Goal: Task Accomplishment & Management: Use online tool/utility

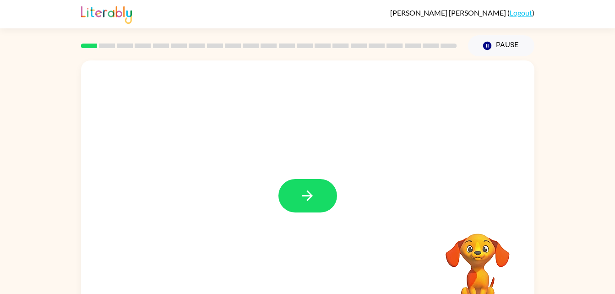
click at [321, 205] on button "button" at bounding box center [307, 195] width 59 height 33
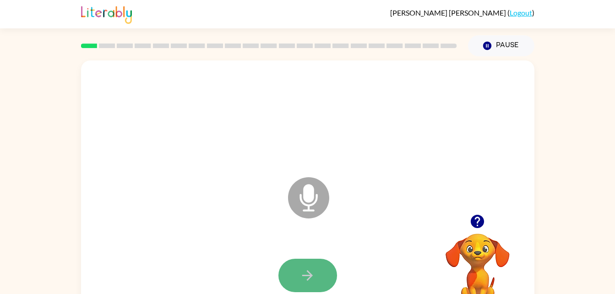
click at [308, 277] on icon "button" at bounding box center [307, 275] width 16 height 16
click at [316, 265] on button "button" at bounding box center [307, 275] width 59 height 33
click at [324, 260] on button "button" at bounding box center [307, 275] width 59 height 33
drag, startPoint x: 324, startPoint y: 260, endPoint x: 248, endPoint y: 259, distance: 76.4
click at [248, 259] on div at bounding box center [307, 275] width 435 height 75
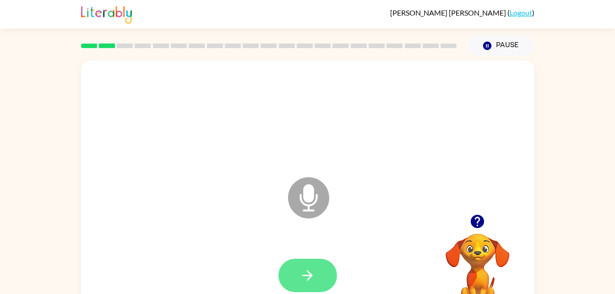
click at [308, 277] on icon "button" at bounding box center [307, 275] width 16 height 16
click at [309, 273] on icon "button" at bounding box center [307, 275] width 11 height 11
click at [315, 194] on icon at bounding box center [308, 197] width 41 height 41
click at [290, 275] on button "button" at bounding box center [307, 275] width 59 height 33
click at [310, 272] on icon "button" at bounding box center [307, 275] width 16 height 16
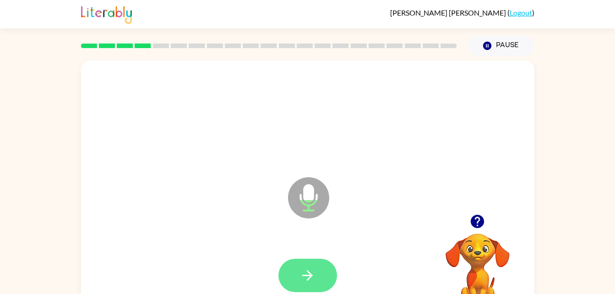
click at [318, 270] on button "button" at bounding box center [307, 275] width 59 height 33
click at [311, 204] on icon at bounding box center [308, 197] width 41 height 41
click at [319, 270] on button "button" at bounding box center [307, 275] width 59 height 33
click at [331, 276] on button "button" at bounding box center [307, 275] width 59 height 33
click at [312, 273] on icon "button" at bounding box center [307, 275] width 16 height 16
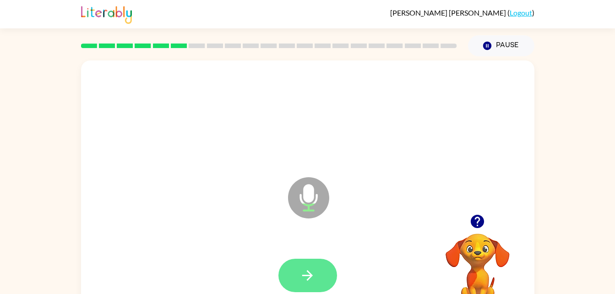
click at [316, 278] on button "button" at bounding box center [307, 275] width 59 height 33
click at [324, 277] on button "button" at bounding box center [307, 275] width 59 height 33
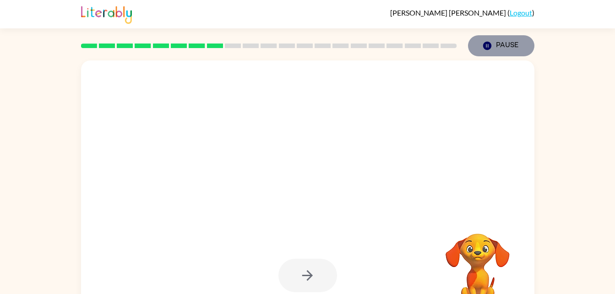
click at [483, 50] on icon "Pause" at bounding box center [487, 46] width 10 height 10
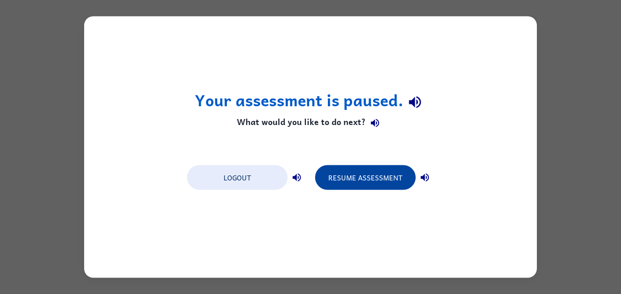
click at [404, 177] on button "Resume Assessment" at bounding box center [365, 177] width 101 height 25
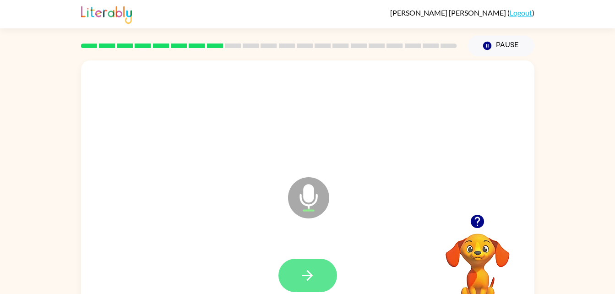
click at [322, 292] on button "button" at bounding box center [307, 275] width 59 height 33
click at [325, 271] on button "button" at bounding box center [307, 275] width 59 height 33
click at [310, 283] on icon "button" at bounding box center [307, 275] width 16 height 16
click at [322, 275] on button "button" at bounding box center [307, 275] width 59 height 33
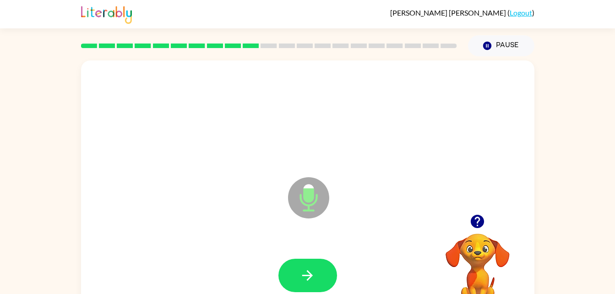
click at [494, 245] on video "Your browser must support playing .mp4 files to use Literably. Please try using…" at bounding box center [478, 265] width 92 height 92
click at [475, 224] on icon "button" at bounding box center [476, 221] width 13 height 13
click at [324, 287] on button "button" at bounding box center [307, 275] width 59 height 33
click at [485, 217] on icon "button" at bounding box center [477, 221] width 16 height 16
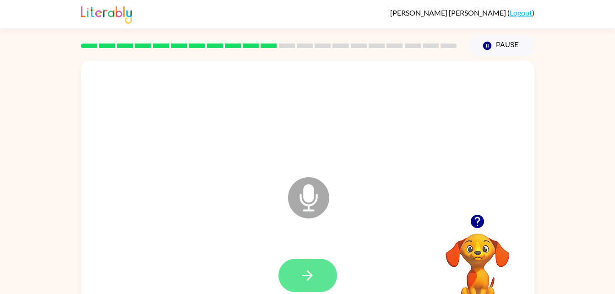
click at [315, 273] on icon "button" at bounding box center [307, 275] width 16 height 16
click at [311, 279] on icon "button" at bounding box center [307, 275] width 16 height 16
click at [313, 271] on icon "button" at bounding box center [307, 275] width 16 height 16
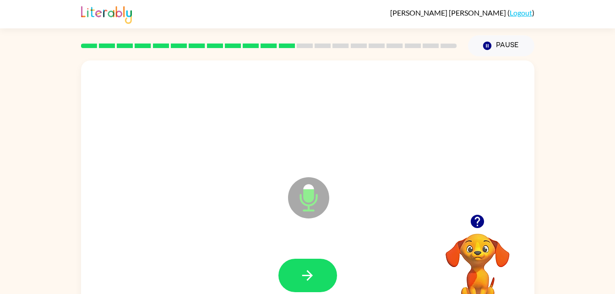
click at [334, 260] on div at bounding box center [307, 275] width 59 height 33
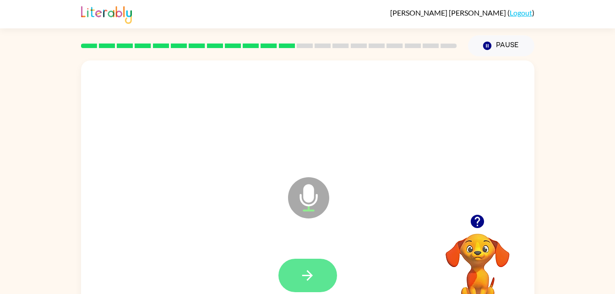
click at [325, 263] on button "button" at bounding box center [307, 275] width 59 height 33
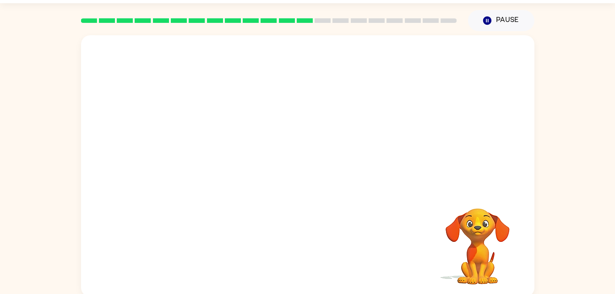
scroll to position [28, 0]
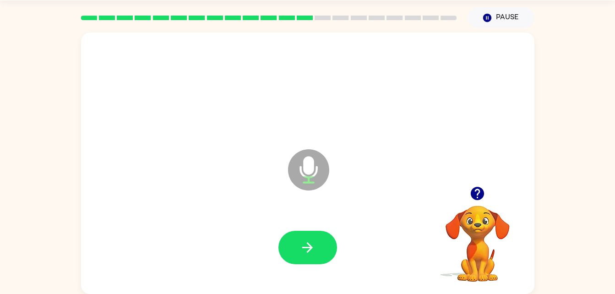
click at [480, 199] on icon "button" at bounding box center [476, 193] width 13 height 13
click at [336, 252] on div at bounding box center [307, 247] width 59 height 33
click at [328, 241] on button "button" at bounding box center [307, 247] width 59 height 33
click at [317, 242] on button "button" at bounding box center [307, 247] width 59 height 33
click at [331, 262] on div at bounding box center [307, 247] width 59 height 33
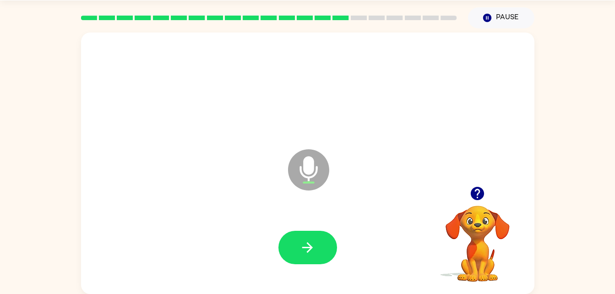
click at [335, 238] on div at bounding box center [307, 247] width 59 height 33
click at [321, 231] on button "button" at bounding box center [307, 247] width 59 height 33
click at [314, 263] on button "button" at bounding box center [307, 247] width 59 height 33
click at [310, 246] on icon "button" at bounding box center [307, 247] width 11 height 11
click at [474, 185] on icon "button" at bounding box center [477, 193] width 16 height 16
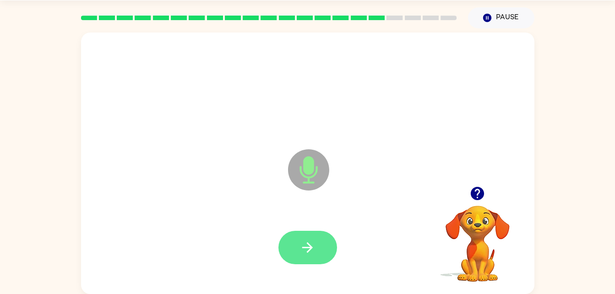
click at [311, 251] on icon "button" at bounding box center [307, 247] width 16 height 16
click at [312, 252] on icon "button" at bounding box center [307, 247] width 16 height 16
click at [498, 230] on video "Your browser must support playing .mp4 files to use Literably. Please try using…" at bounding box center [478, 237] width 92 height 92
click at [323, 233] on button "button" at bounding box center [307, 247] width 59 height 33
click at [313, 261] on button "button" at bounding box center [307, 247] width 59 height 33
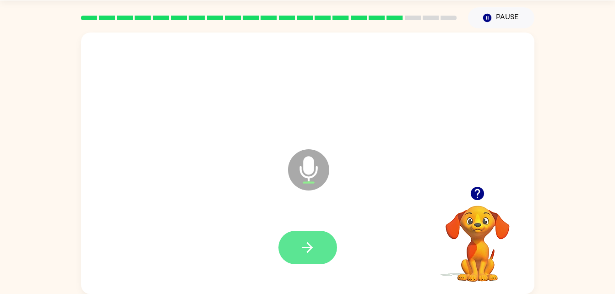
click at [315, 257] on button "button" at bounding box center [307, 247] width 59 height 33
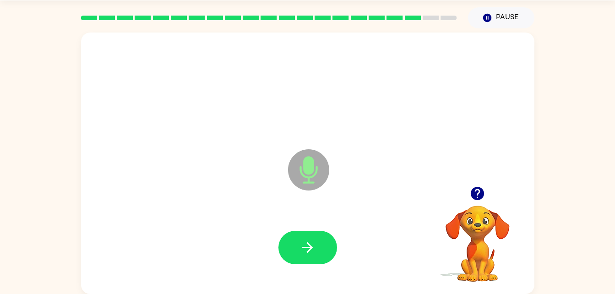
click at [482, 200] on icon "button" at bounding box center [477, 193] width 16 height 16
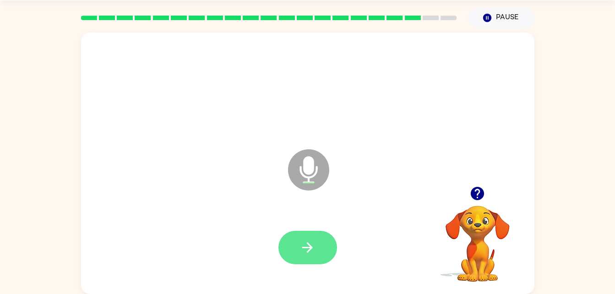
click at [313, 241] on icon "button" at bounding box center [307, 247] width 16 height 16
click at [485, 198] on button "button" at bounding box center [476, 193] width 23 height 23
click at [334, 248] on button "button" at bounding box center [307, 247] width 59 height 33
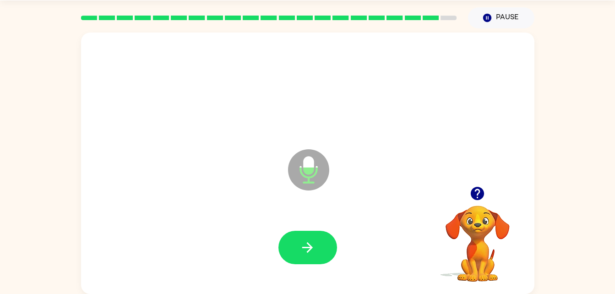
click at [335, 155] on icon "Microphone The Microphone is here when it is your turn to talk" at bounding box center [354, 181] width 137 height 69
click at [307, 238] on button "button" at bounding box center [307, 247] width 59 height 33
drag, startPoint x: 288, startPoint y: 238, endPoint x: 283, endPoint y: 223, distance: 16.1
click at [283, 223] on div at bounding box center [307, 247] width 435 height 75
click at [307, 243] on icon "button" at bounding box center [307, 247] width 16 height 16
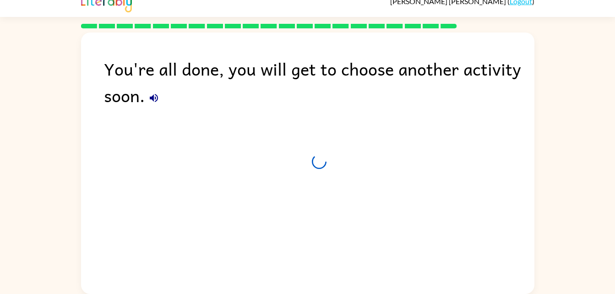
scroll to position [11, 0]
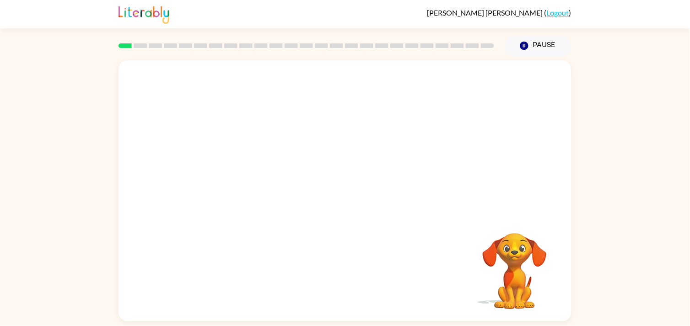
click at [623, 146] on div "Your browser must support playing .mp4 files to use Literably. Please try using…" at bounding box center [345, 188] width 690 height 265
click at [361, 192] on button "button" at bounding box center [345, 195] width 59 height 33
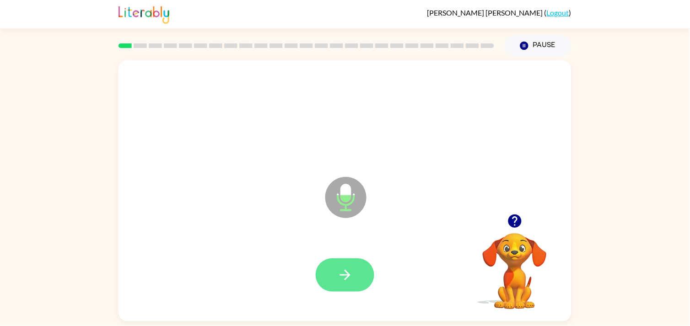
click at [351, 272] on icon "button" at bounding box center [345, 275] width 16 height 16
click at [364, 287] on button "button" at bounding box center [345, 275] width 59 height 33
click at [349, 278] on icon "button" at bounding box center [345, 275] width 16 height 16
click at [355, 275] on button "button" at bounding box center [345, 275] width 59 height 33
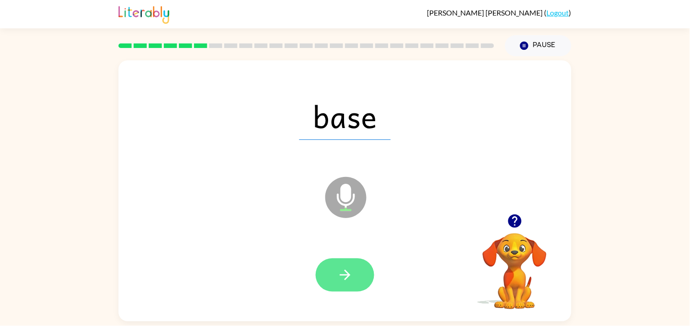
click at [357, 276] on button "button" at bounding box center [345, 275] width 59 height 33
click at [368, 281] on button "button" at bounding box center [345, 275] width 59 height 33
click at [343, 281] on icon "button" at bounding box center [345, 275] width 16 height 16
click at [357, 279] on button "button" at bounding box center [345, 275] width 59 height 33
click at [349, 268] on icon "button" at bounding box center [345, 275] width 16 height 16
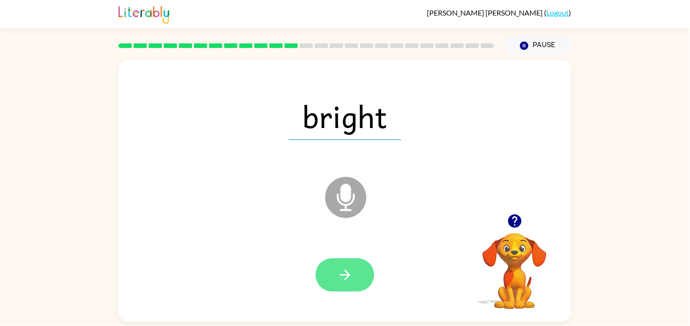
click at [351, 276] on icon "button" at bounding box center [345, 275] width 16 height 16
click at [342, 281] on icon "button" at bounding box center [345, 275] width 16 height 16
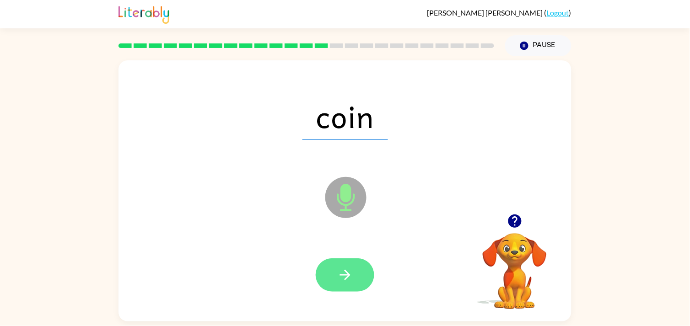
click at [348, 281] on icon "button" at bounding box center [345, 275] width 16 height 16
click at [350, 260] on button "button" at bounding box center [345, 275] width 59 height 33
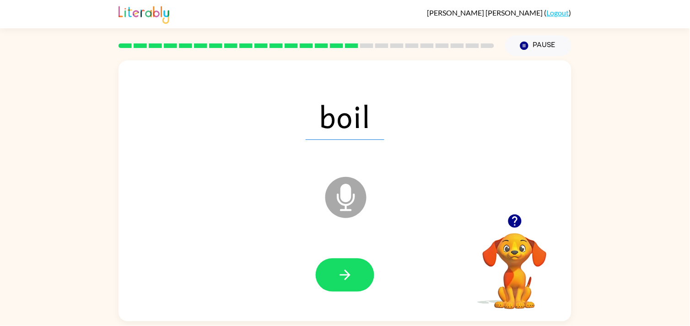
drag, startPoint x: 350, startPoint y: 260, endPoint x: 547, endPoint y: 119, distance: 242.5
click at [547, 119] on div "boil" at bounding box center [345, 116] width 435 height 75
click at [357, 285] on button "button" at bounding box center [345, 275] width 59 height 33
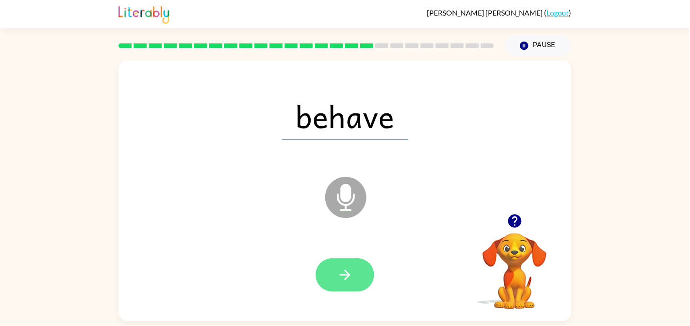
click at [362, 273] on button "button" at bounding box center [345, 275] width 59 height 33
click at [362, 272] on button "button" at bounding box center [345, 275] width 59 height 33
click at [340, 290] on button "button" at bounding box center [345, 275] width 59 height 33
click at [344, 283] on icon "button" at bounding box center [345, 275] width 16 height 16
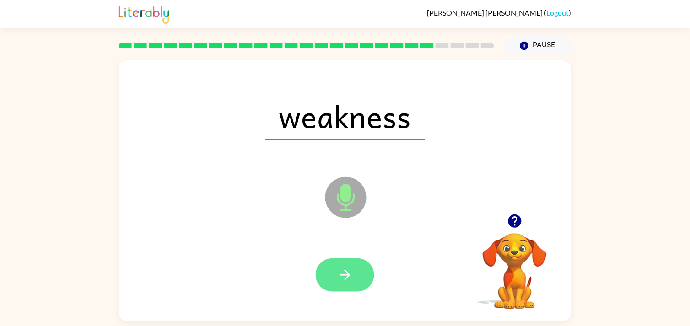
click at [353, 278] on button "button" at bounding box center [345, 275] width 59 height 33
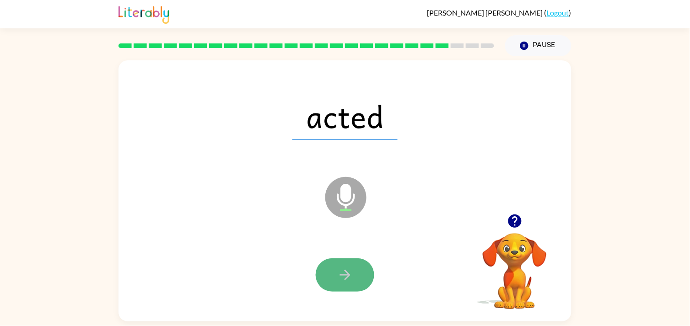
click at [348, 286] on button "button" at bounding box center [345, 275] width 59 height 33
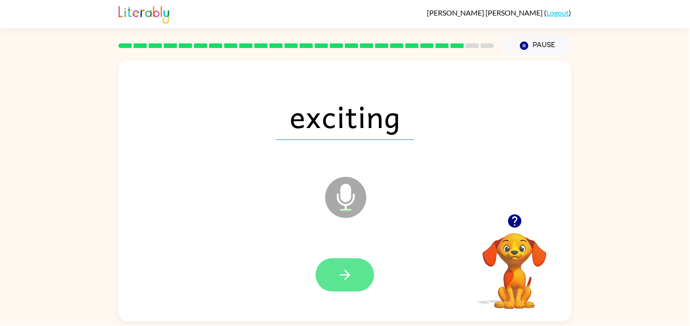
click at [353, 281] on button "button" at bounding box center [345, 275] width 59 height 33
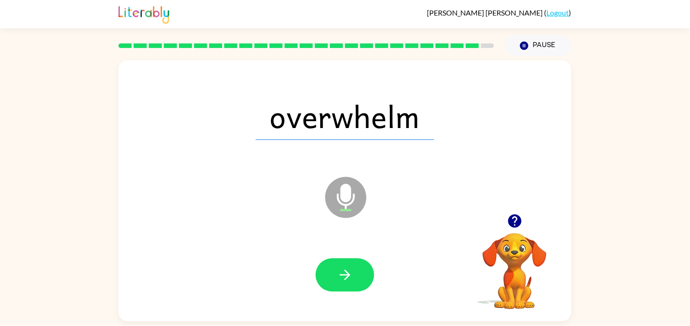
click at [349, 275] on icon "button" at bounding box center [345, 275] width 11 height 11
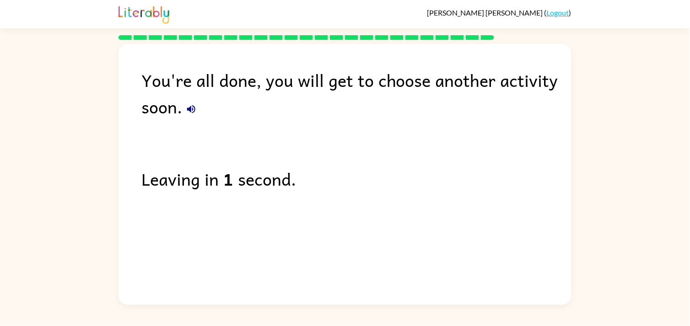
click at [190, 117] on button "button" at bounding box center [191, 109] width 18 height 18
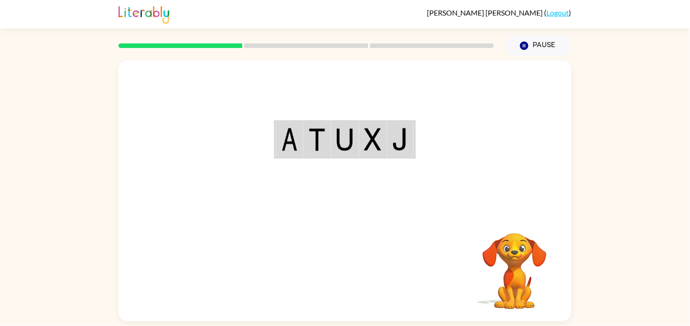
click at [567, 154] on div at bounding box center [345, 137] width 453 height 154
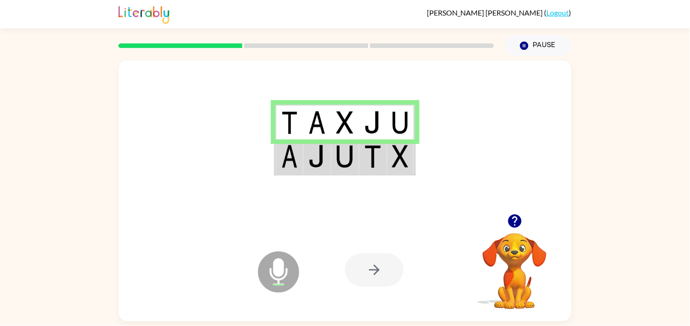
click at [389, 184] on div at bounding box center [345, 137] width 453 height 154
click at [396, 161] on img at bounding box center [400, 156] width 16 height 23
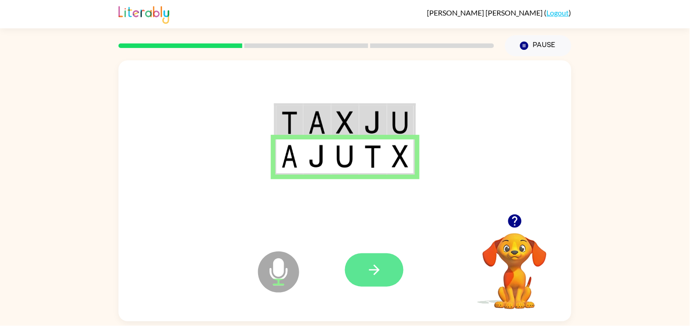
click at [369, 269] on icon "button" at bounding box center [375, 270] width 16 height 16
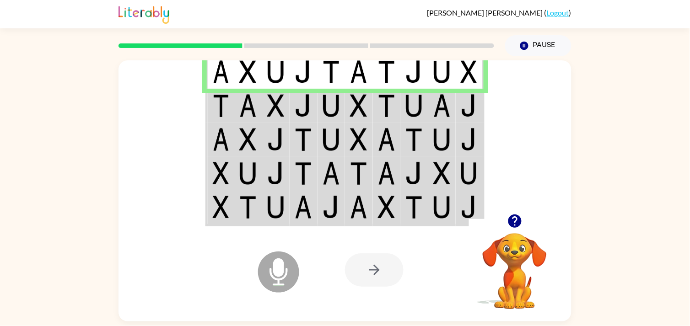
click at [314, 103] on td at bounding box center [304, 106] width 28 height 34
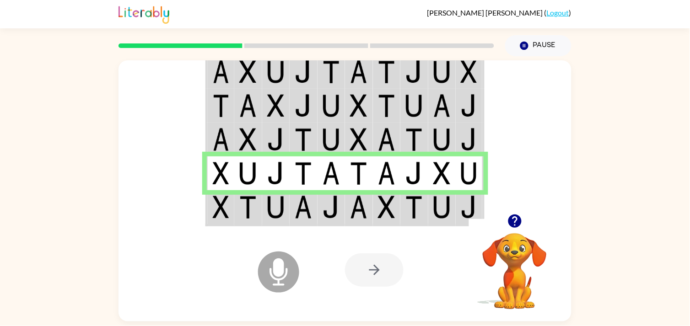
click at [342, 186] on td at bounding box center [332, 174] width 28 height 34
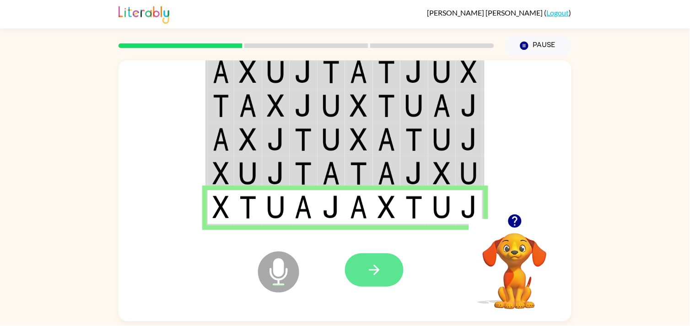
click at [381, 277] on icon "button" at bounding box center [375, 270] width 16 height 16
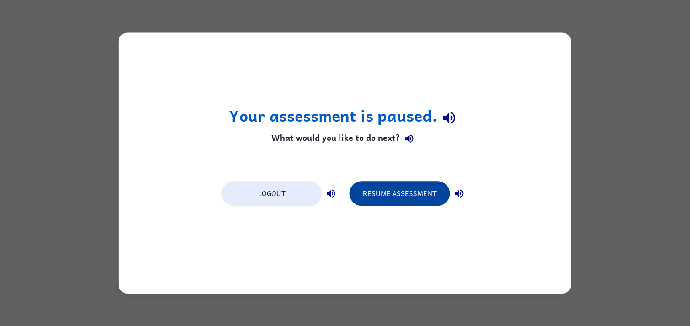
click at [416, 203] on button "Resume Assessment" at bounding box center [400, 193] width 101 height 25
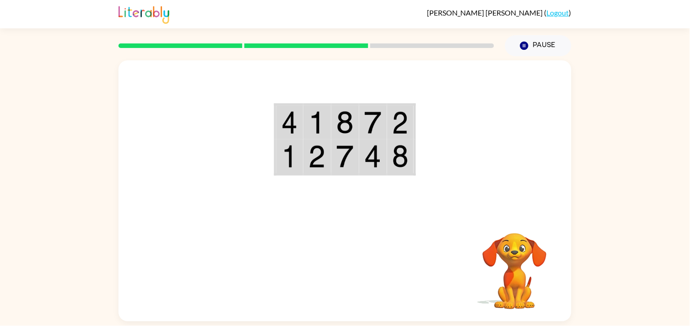
drag, startPoint x: 432, startPoint y: 227, endPoint x: 519, endPoint y: 254, distance: 90.7
click at [519, 254] on div "Your browser must support playing .mp4 files to use Literably. Please try using…" at bounding box center [345, 270] width 453 height 103
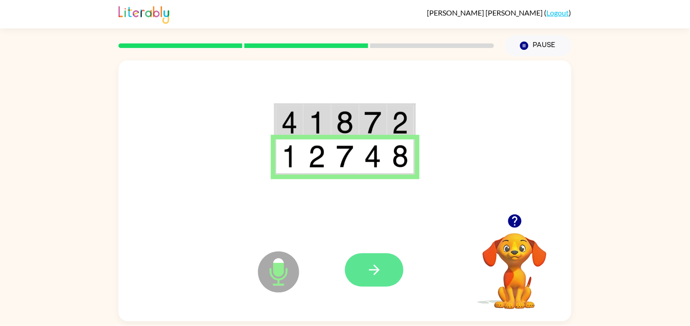
click at [388, 266] on button "button" at bounding box center [374, 270] width 59 height 33
